Goal: Task Accomplishment & Management: Use online tool/utility

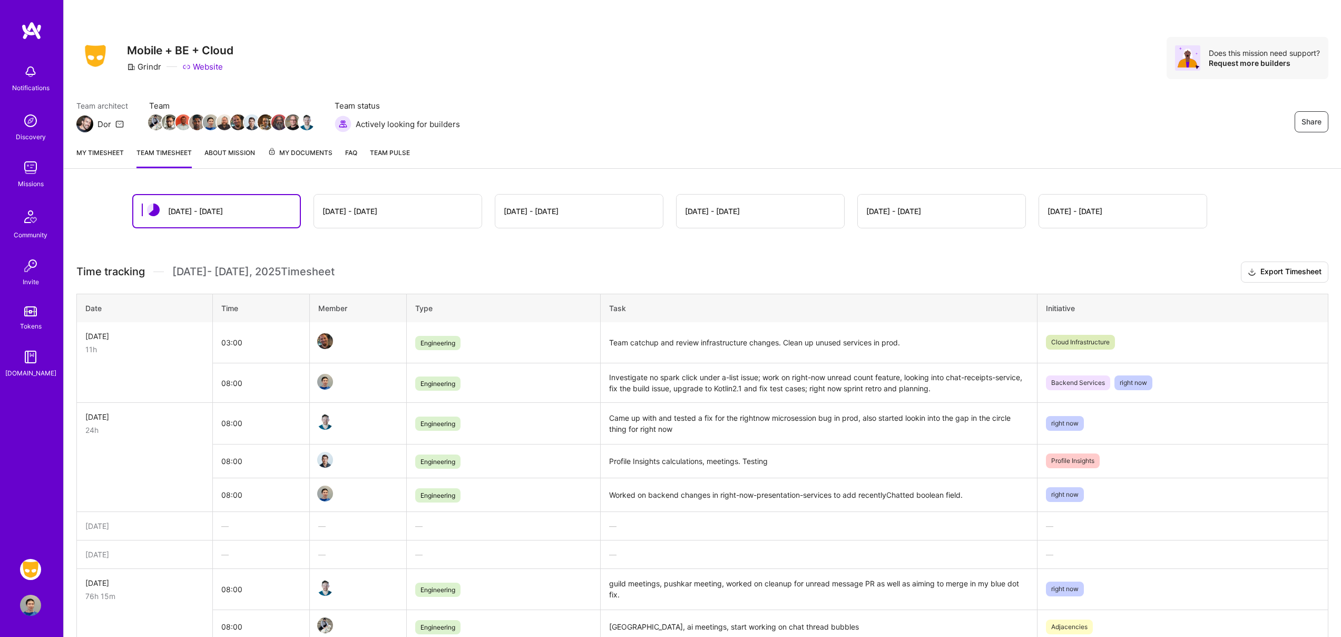
click at [226, 384] on td "08:00" at bounding box center [260, 383] width 97 height 40
click at [104, 155] on link "My timesheet" at bounding box center [99, 157] width 47 height 21
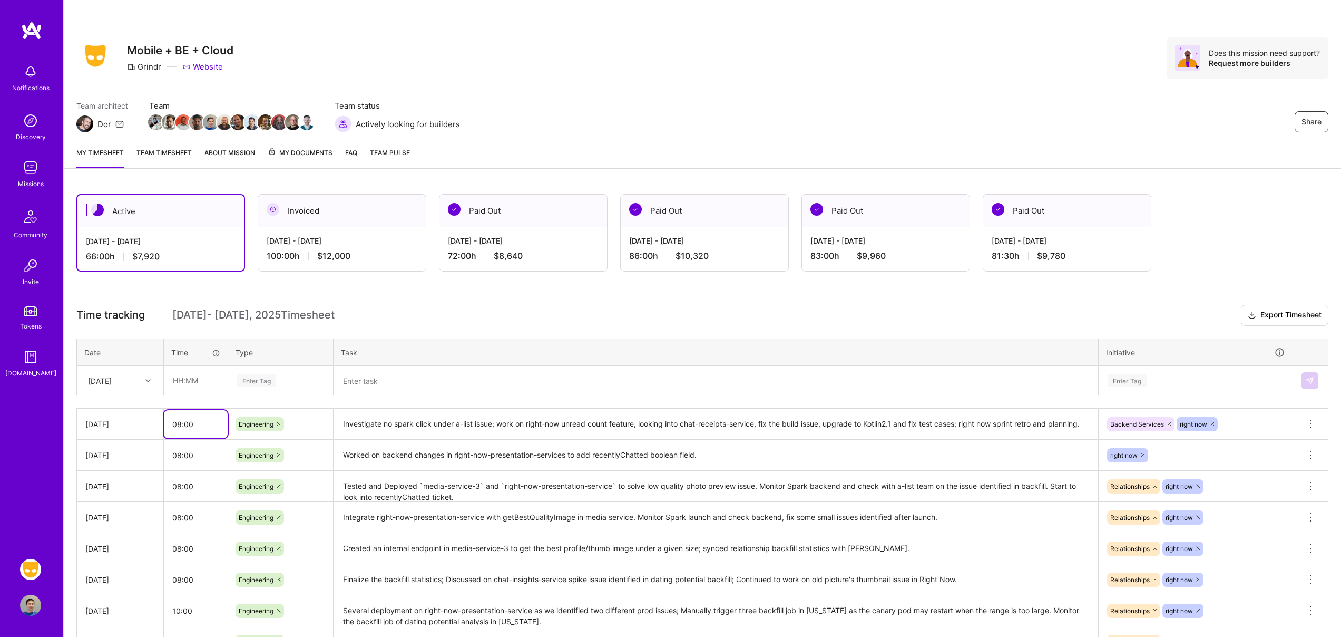
click at [177, 423] on input "08:00" at bounding box center [196, 424] width 64 height 28
type input "10:00"
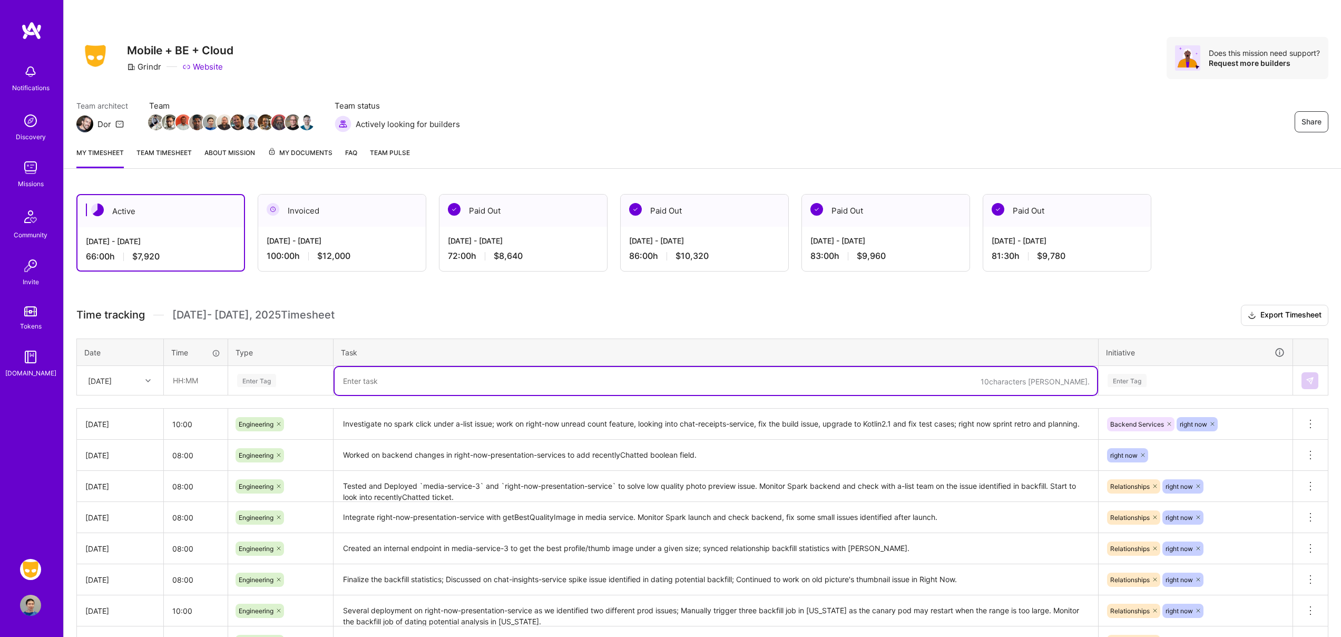
click at [411, 388] on textarea at bounding box center [716, 381] width 763 height 28
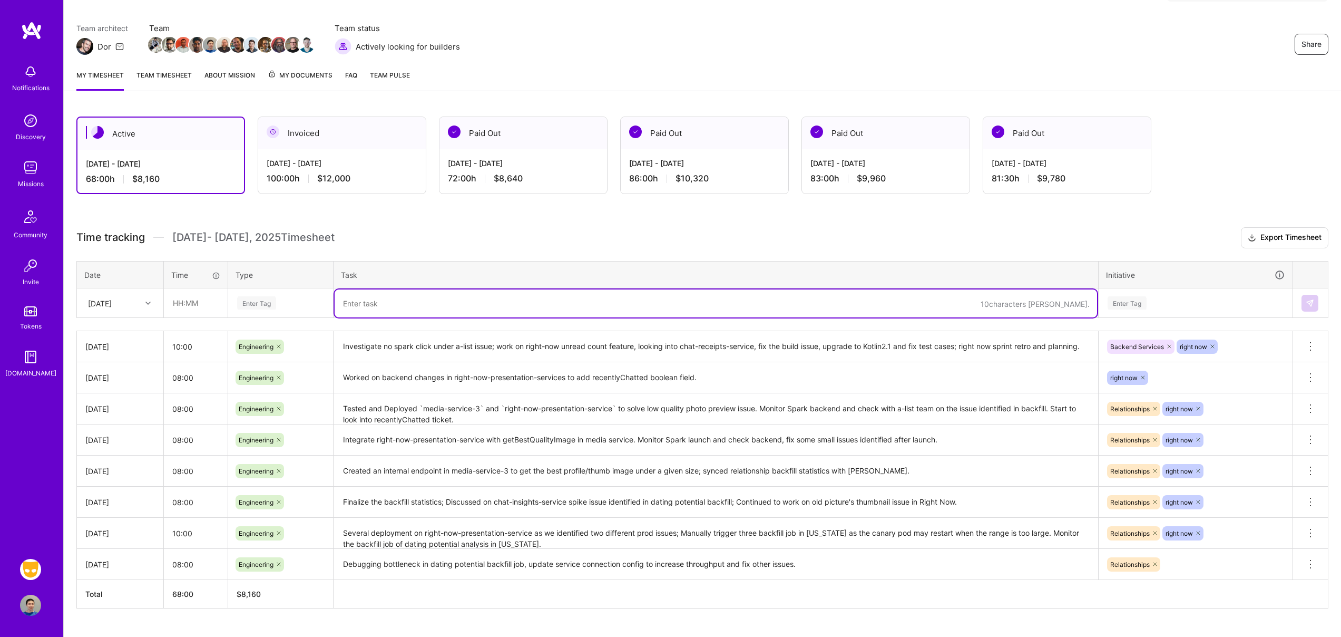
scroll to position [100, 0]
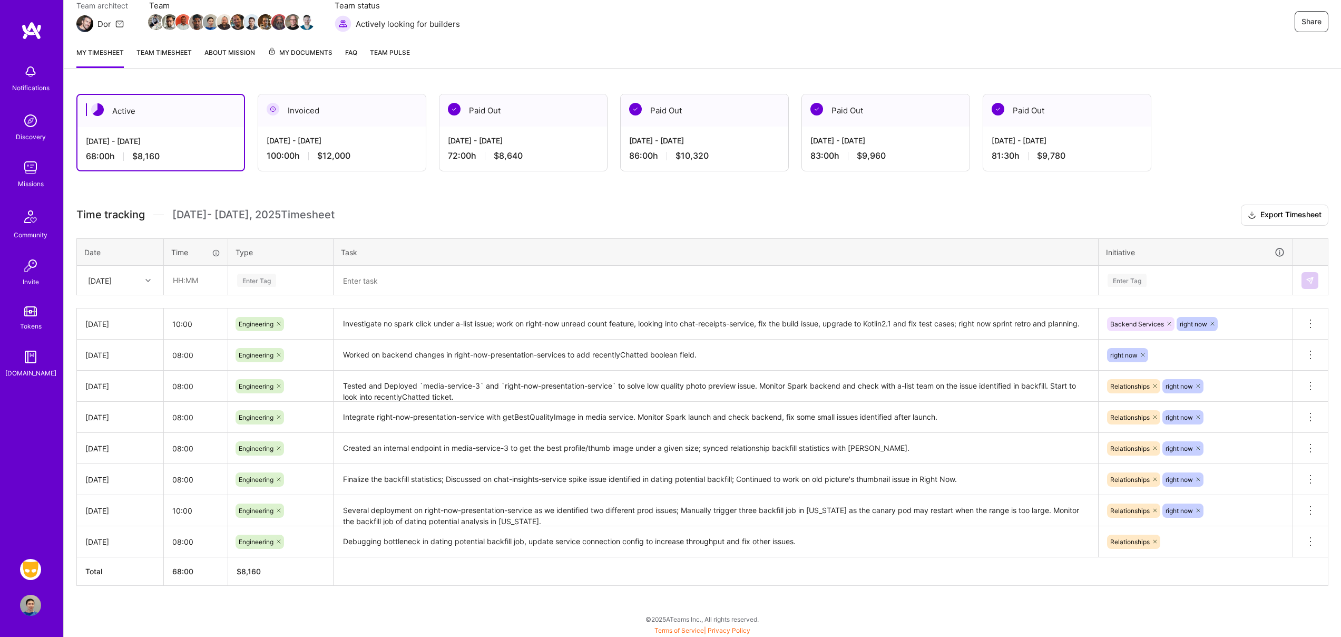
click at [437, 203] on div "Active [DATE] - [DATE] 68:00 h $8,160 Invoiced [DATE] - [DATE] 100:00 h $12,000…" at bounding box center [703, 359] width 1278 height 556
click at [185, 58] on link "Team timesheet" at bounding box center [164, 57] width 55 height 21
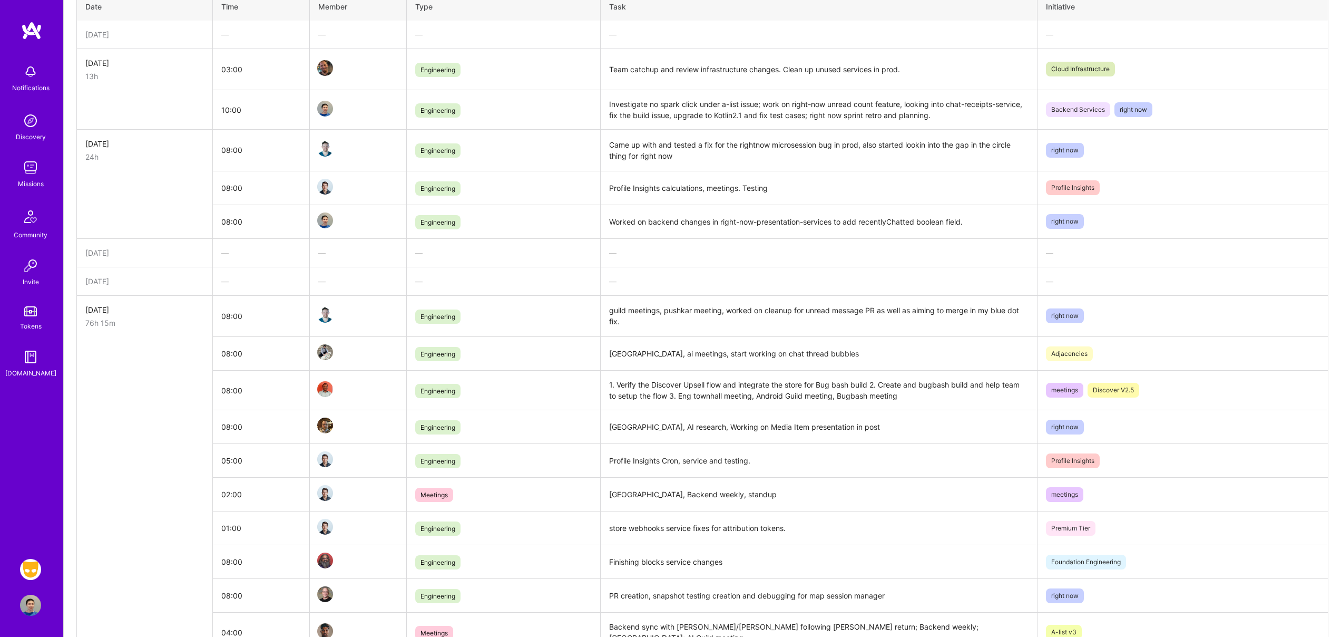
scroll to position [413, 0]
